Goal: Obtain resource: Download file/media

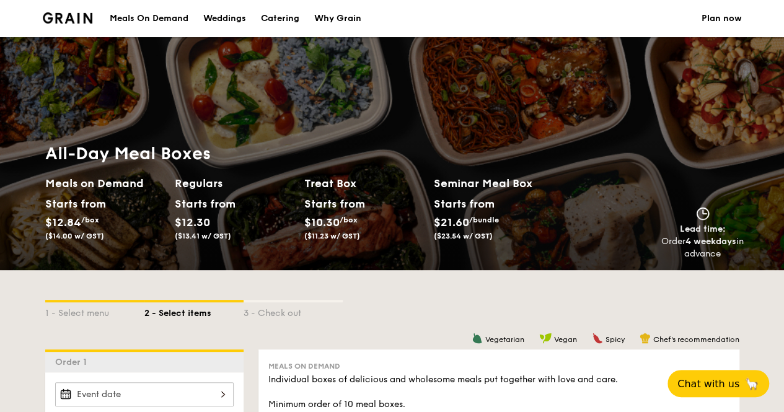
click at [283, 22] on div "Catering" at bounding box center [280, 18] width 38 height 37
select select
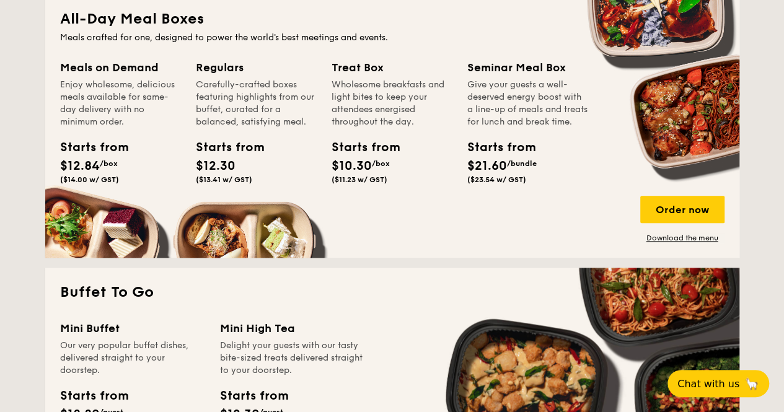
scroll to position [594, 0]
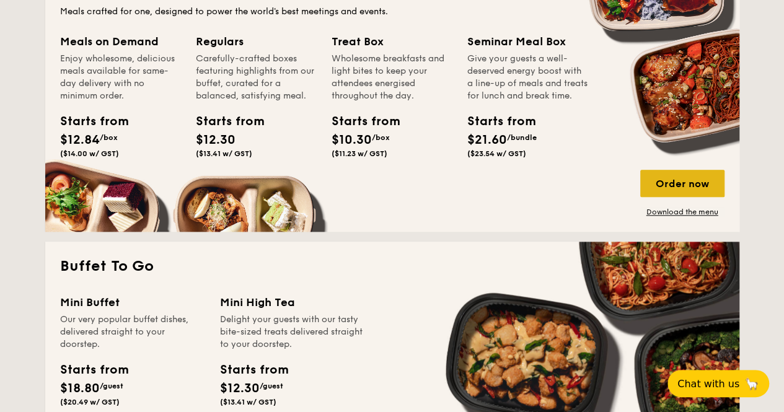
click at [706, 182] on div "Order now" at bounding box center [682, 183] width 84 height 27
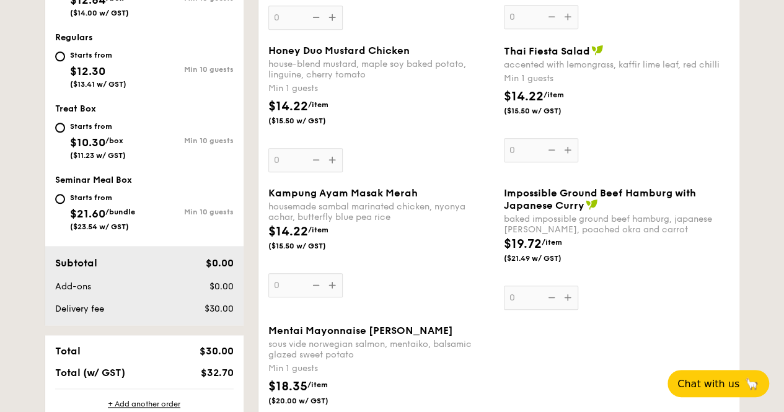
scroll to position [591, 0]
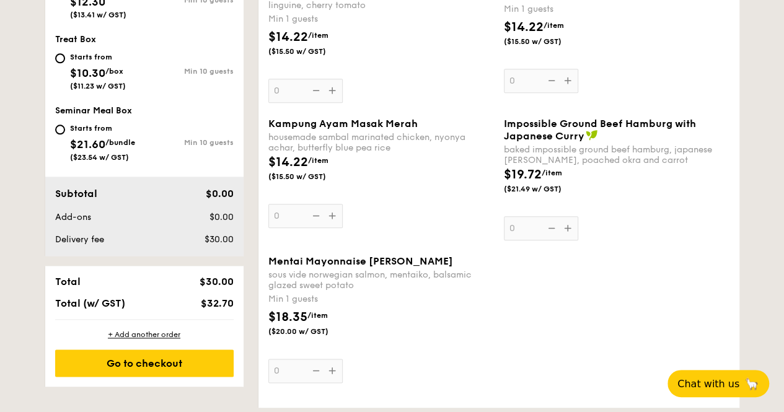
select select
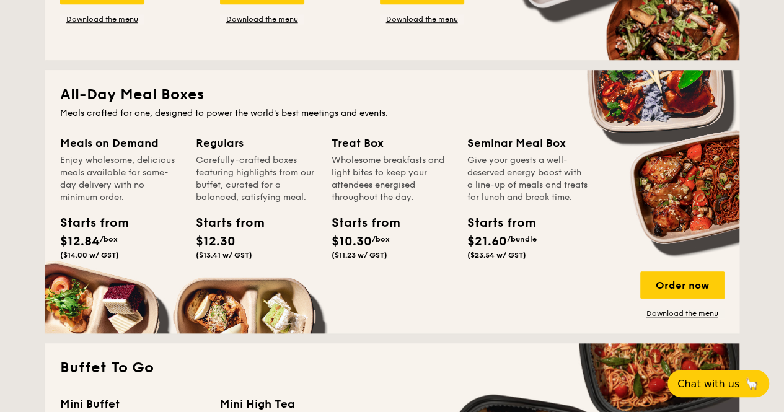
scroll to position [495, 0]
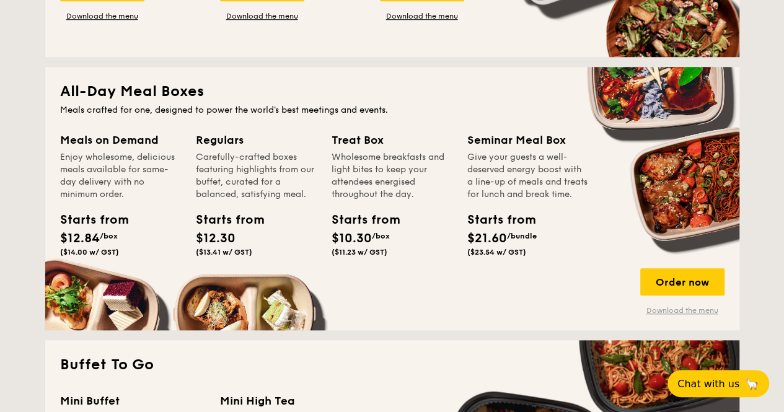
click at [690, 307] on link "Download the menu" at bounding box center [682, 311] width 84 height 10
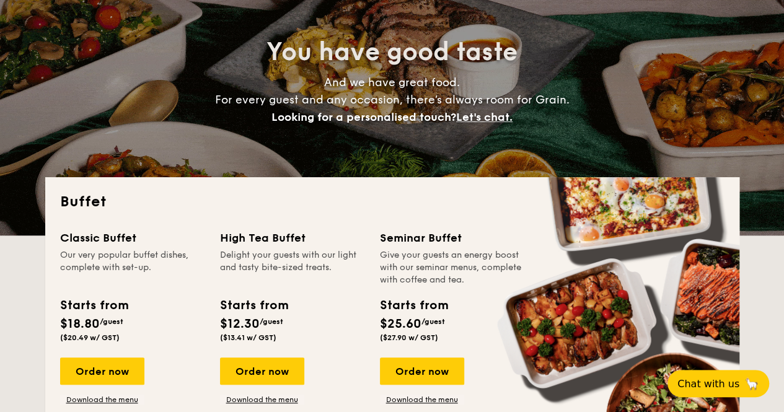
scroll to position [0, 0]
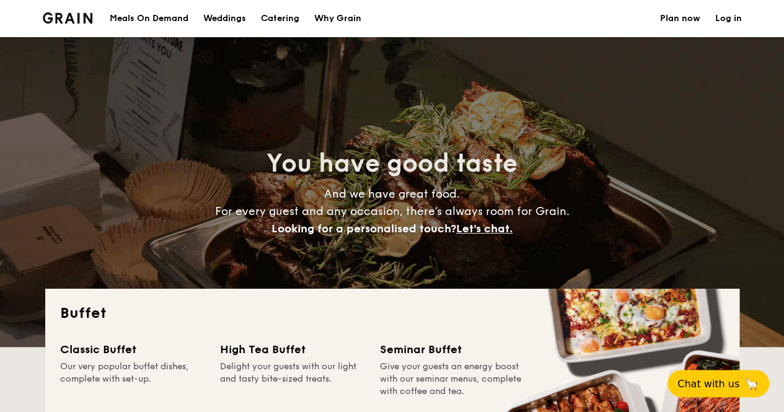
click at [278, 12] on h1 "Catering" at bounding box center [280, 18] width 38 height 37
click at [288, 27] on h1 "Catering" at bounding box center [280, 18] width 38 height 37
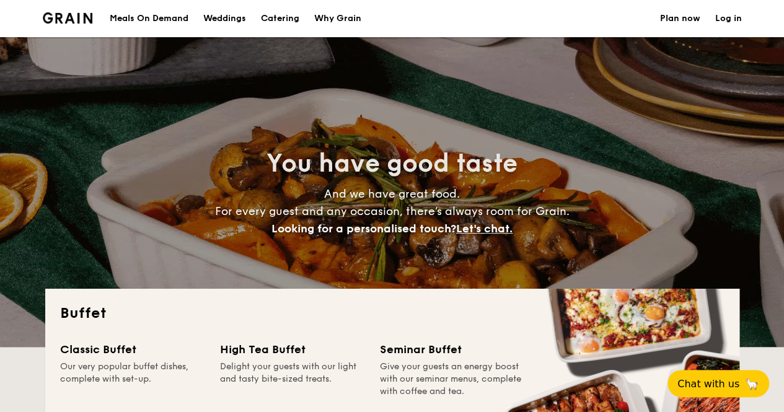
click at [288, 24] on h1 "Catering" at bounding box center [280, 18] width 38 height 37
click at [294, 11] on h1 "Catering" at bounding box center [280, 18] width 38 height 37
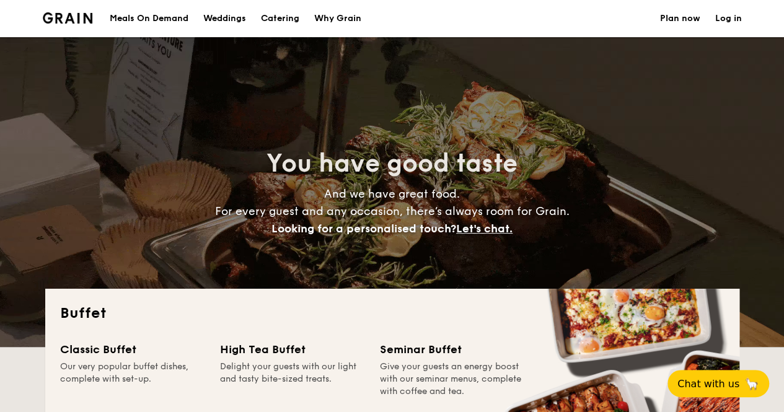
click at [286, 20] on h1 "Catering" at bounding box center [280, 18] width 38 height 37
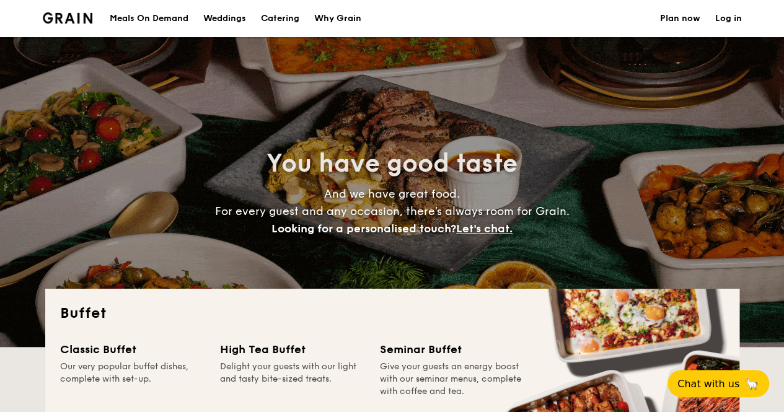
click at [286, 20] on h1 "Catering" at bounding box center [280, 18] width 38 height 37
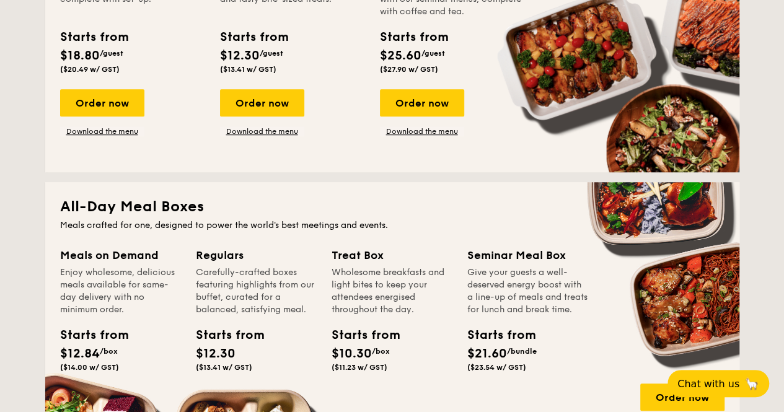
scroll to position [301, 0]
